Goal: Task Accomplishment & Management: Complete application form

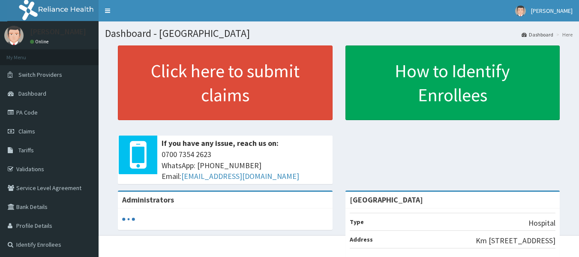
click at [46, 167] on link "Validations" at bounding box center [49, 169] width 99 height 19
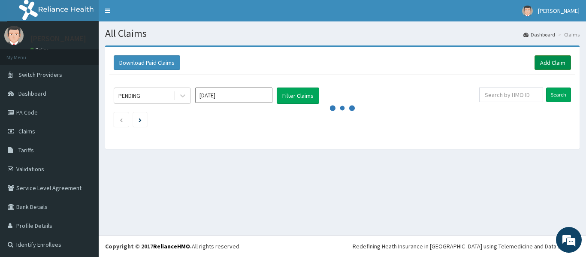
click at [540, 58] on link "Add Claim" at bounding box center [552, 62] width 36 height 15
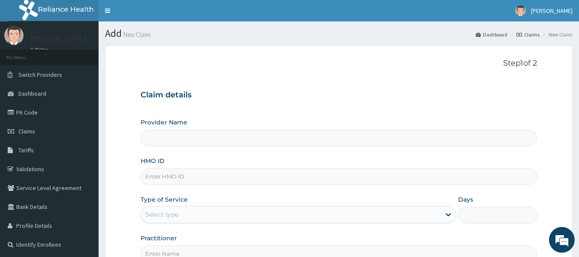
click at [231, 179] on input "HMO ID" at bounding box center [339, 176] width 397 height 17
type input "[GEOGRAPHIC_DATA]"
type input "LPC/10007/A"
click at [192, 213] on div "Select type" at bounding box center [291, 215] width 300 height 14
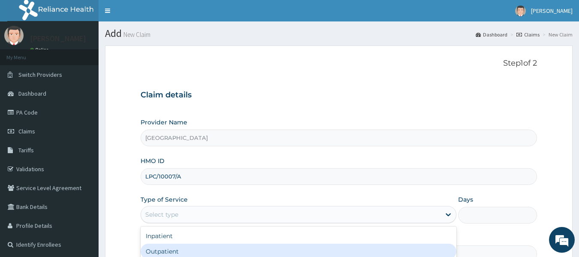
click at [181, 254] on div "Outpatient" at bounding box center [299, 251] width 316 height 15
type input "1"
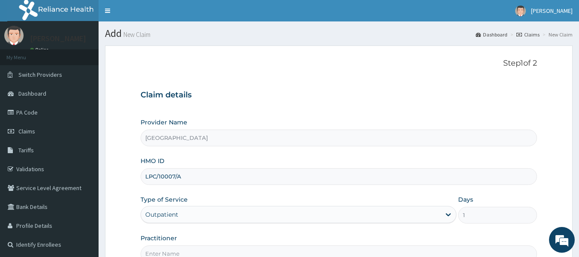
click at [181, 254] on input "Practitioner" at bounding box center [339, 253] width 397 height 17
type input "DR. WIFA"
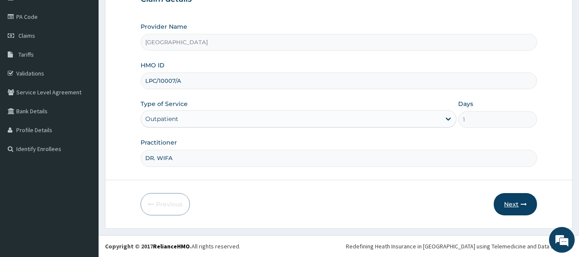
click at [515, 202] on button "Next" at bounding box center [515, 204] width 43 height 22
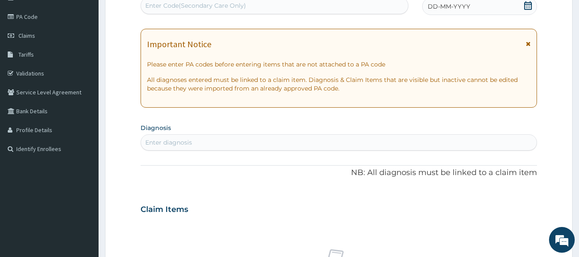
click at [457, 6] on span "DD-MM-YYYY" at bounding box center [449, 6] width 42 height 9
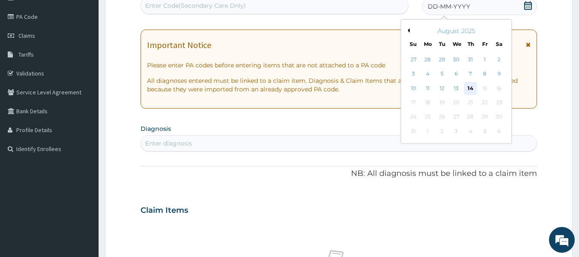
click at [472, 90] on div "14" at bounding box center [471, 88] width 13 height 13
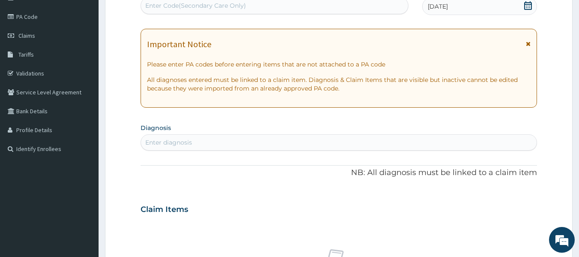
click at [304, 144] on div "Enter diagnosis" at bounding box center [339, 143] width 396 height 14
type input "uti"
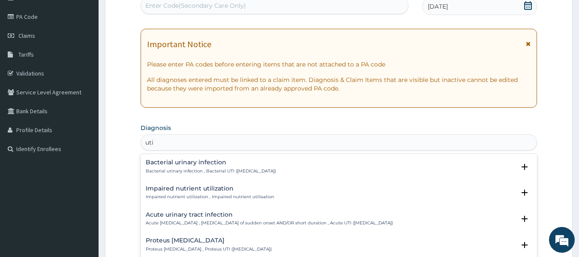
click at [217, 171] on p "Bacterial urinary infection , Bacterial UTI (urinary tract infection)" at bounding box center [211, 171] width 130 height 6
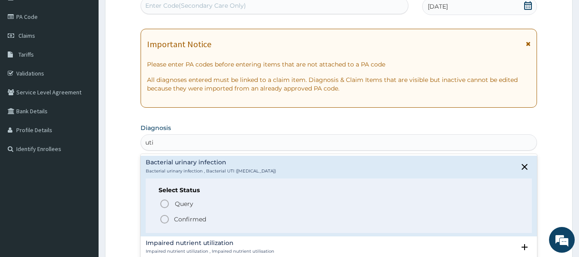
click at [165, 220] on icon "status option filled" at bounding box center [165, 219] width 10 height 10
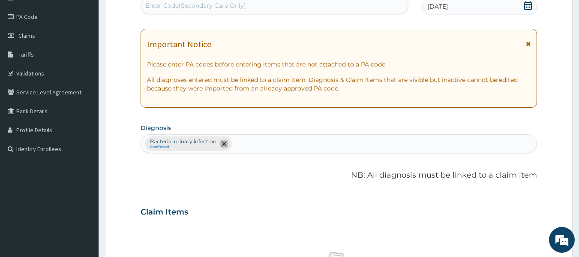
click at [223, 140] on span "remove selection option" at bounding box center [224, 144] width 8 height 8
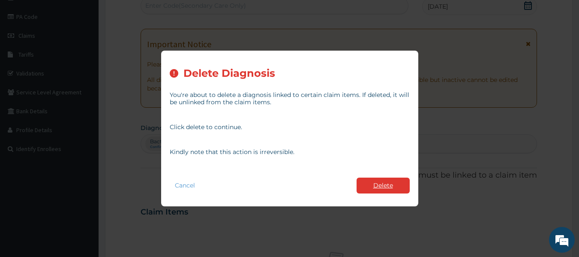
click at [380, 190] on button "Delete" at bounding box center [383, 186] width 53 height 16
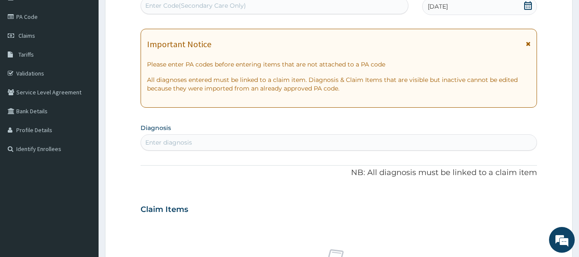
click at [249, 140] on div "Enter diagnosis" at bounding box center [339, 143] width 396 height 14
type input "UTI"
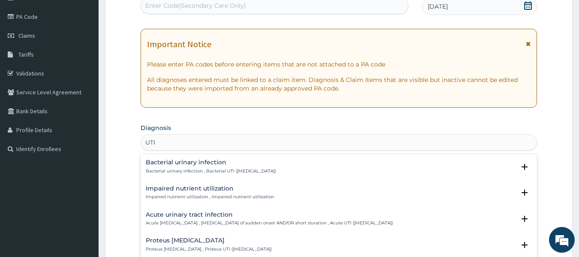
click at [161, 168] on p "Bacterial urinary infection , Bacterial UTI (urinary tract infection)" at bounding box center [211, 171] width 130 height 6
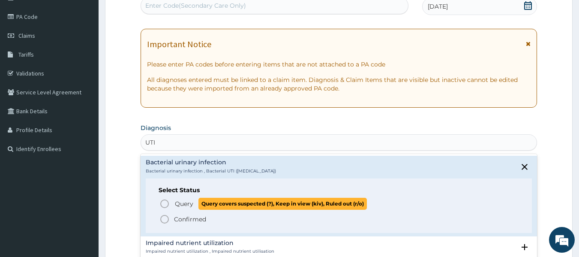
click at [165, 202] on icon "status option query" at bounding box center [165, 204] width 10 height 10
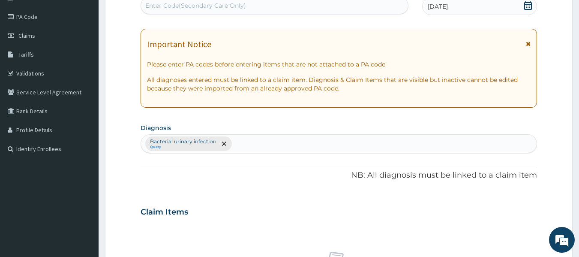
scroll to position [320, 0]
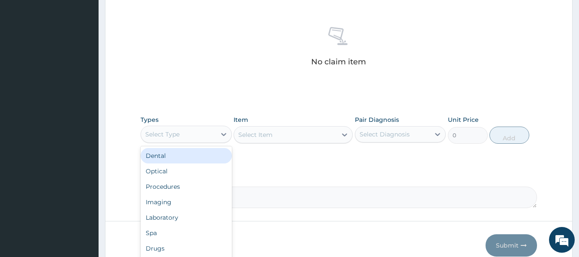
click at [208, 132] on div "Select Type" at bounding box center [178, 134] width 75 height 14
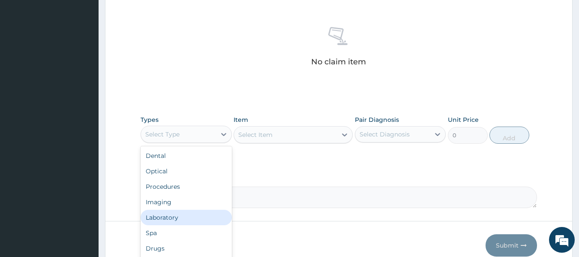
click at [194, 216] on div "Laboratory" at bounding box center [186, 217] width 91 height 15
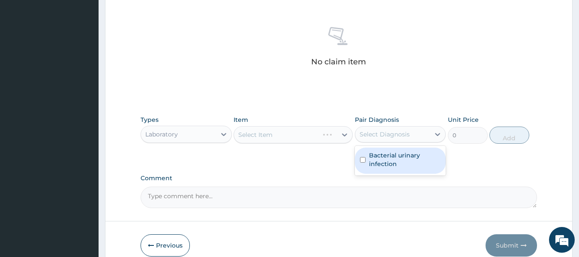
click at [389, 132] on div "Select Diagnosis" at bounding box center [385, 134] width 50 height 9
click at [388, 153] on label "Bacterial urinary infection" at bounding box center [405, 159] width 72 height 17
checkbox input "true"
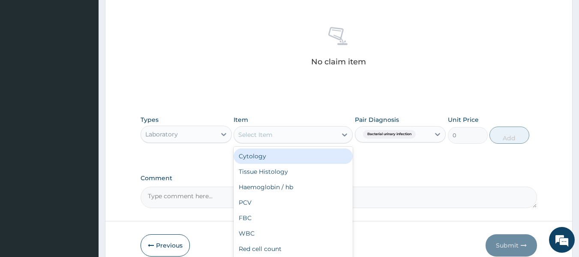
click at [297, 139] on div "Select Item" at bounding box center [285, 135] width 103 height 14
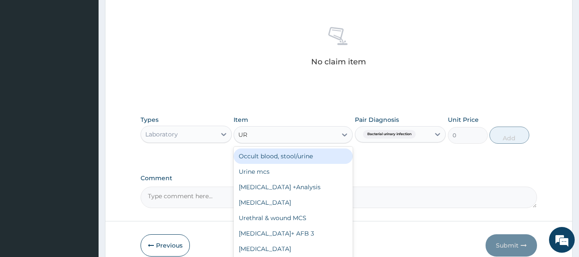
type input "URI"
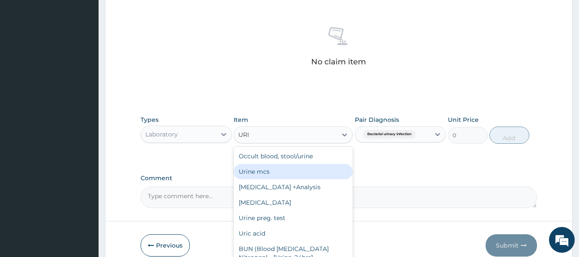
click at [275, 170] on div "Urine mcs" at bounding box center [293, 171] width 119 height 15
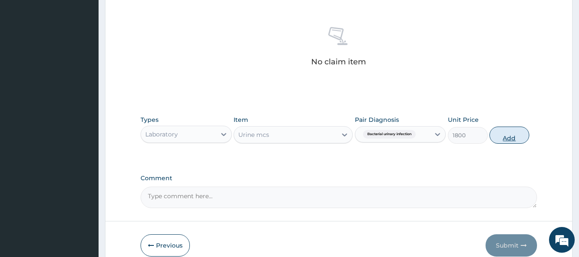
click at [510, 134] on button "Add" at bounding box center [510, 135] width 40 height 17
type input "0"
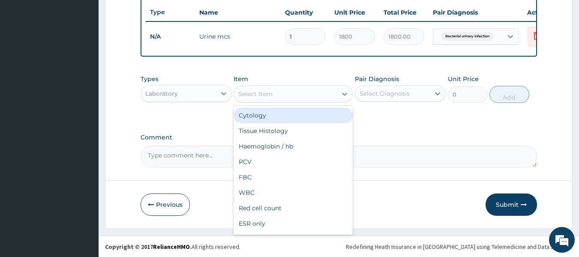
click at [246, 98] on div "Select Item" at bounding box center [255, 94] width 34 height 9
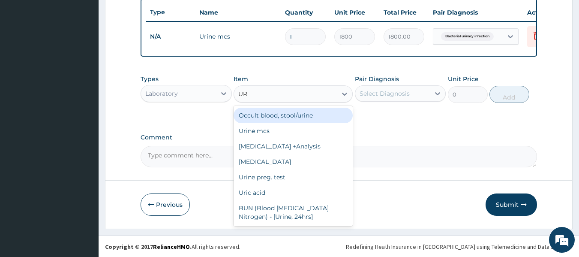
type input "URI"
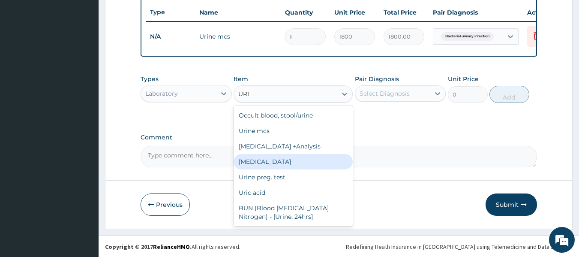
click at [248, 168] on div "Urinalysis" at bounding box center [293, 161] width 119 height 15
type input "500"
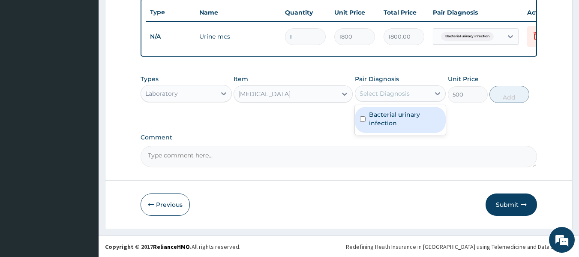
click at [384, 98] on div "Select Diagnosis" at bounding box center [385, 93] width 50 height 9
click at [386, 125] on label "Bacterial urinary infection" at bounding box center [405, 118] width 72 height 17
checkbox input "true"
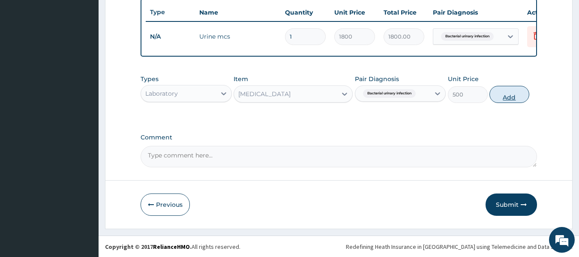
click at [504, 101] on button "Add" at bounding box center [510, 94] width 40 height 17
type input "0"
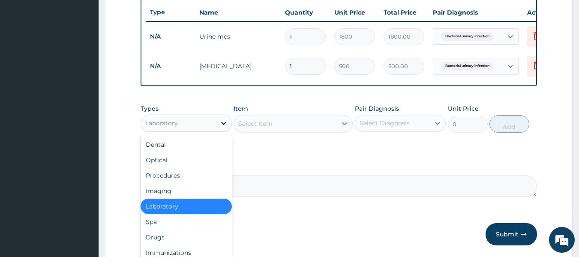
click at [226, 126] on icon at bounding box center [224, 123] width 9 height 9
click at [169, 183] on div "Procedures" at bounding box center [186, 175] width 91 height 15
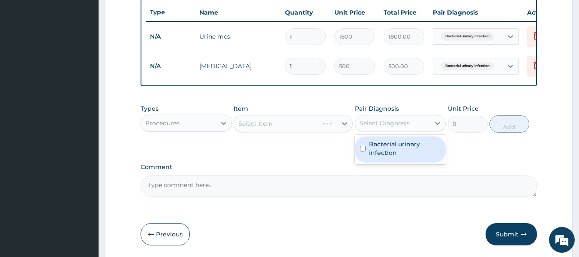
click at [370, 127] on div "Select Diagnosis" at bounding box center [385, 123] width 50 height 9
click at [383, 157] on label "Bacterial urinary infection" at bounding box center [405, 148] width 72 height 17
checkbox input "true"
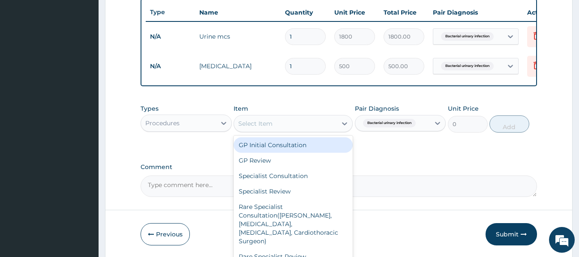
click at [292, 130] on div "Select Item" at bounding box center [285, 124] width 103 height 14
click at [290, 148] on div "GP Initial Consultation" at bounding box center [293, 144] width 119 height 15
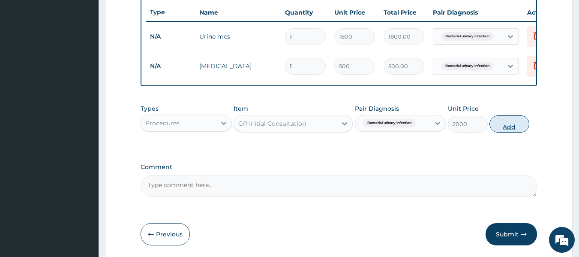
click at [506, 131] on button "Add" at bounding box center [510, 123] width 40 height 17
type input "0"
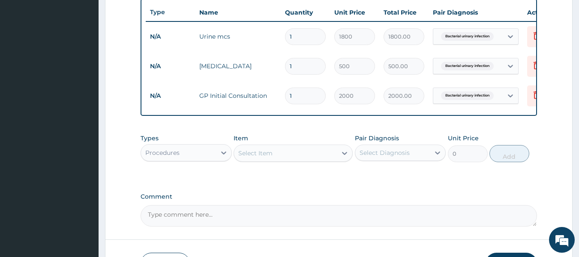
scroll to position [338, 0]
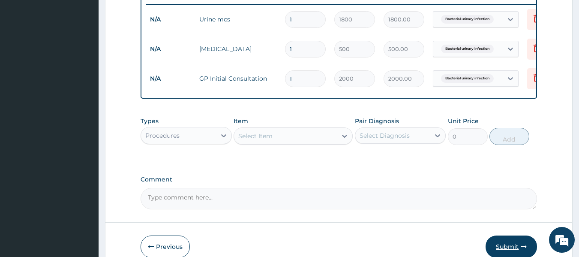
click at [504, 248] on button "Submit" at bounding box center [511, 246] width 51 height 22
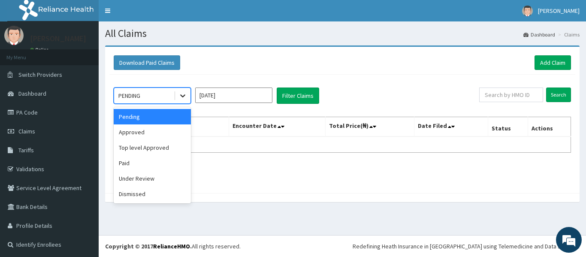
click at [180, 97] on icon at bounding box center [182, 95] width 9 height 9
click at [161, 130] on div "Approved" at bounding box center [152, 131] width 77 height 15
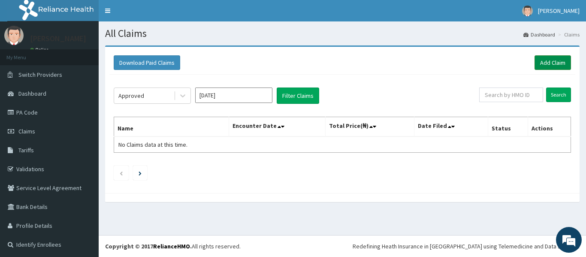
click at [535, 62] on link "Add Claim" at bounding box center [552, 62] width 36 height 15
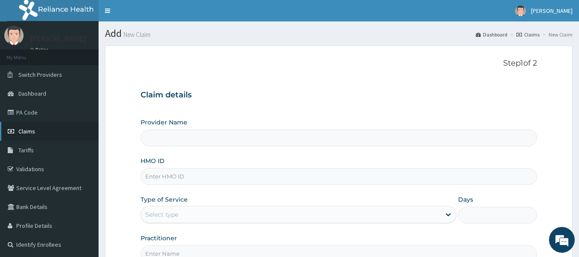
type input "[GEOGRAPHIC_DATA]"
click at [41, 133] on link "Claims" at bounding box center [49, 131] width 99 height 19
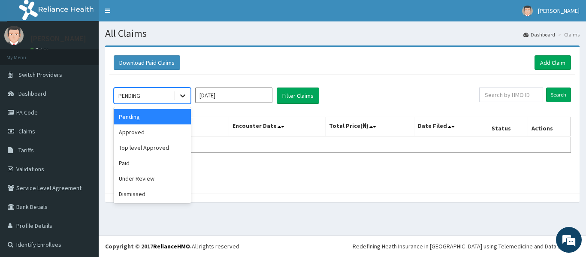
click at [190, 96] on div at bounding box center [182, 95] width 15 height 15
click at [142, 135] on div "Approved" at bounding box center [152, 131] width 77 height 15
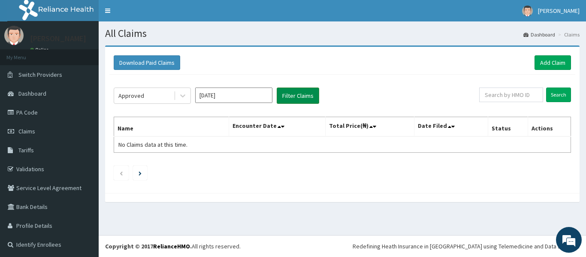
click at [294, 98] on button "Filter Claims" at bounding box center [298, 96] width 42 height 16
